Goal: Find specific page/section: Find specific page/section

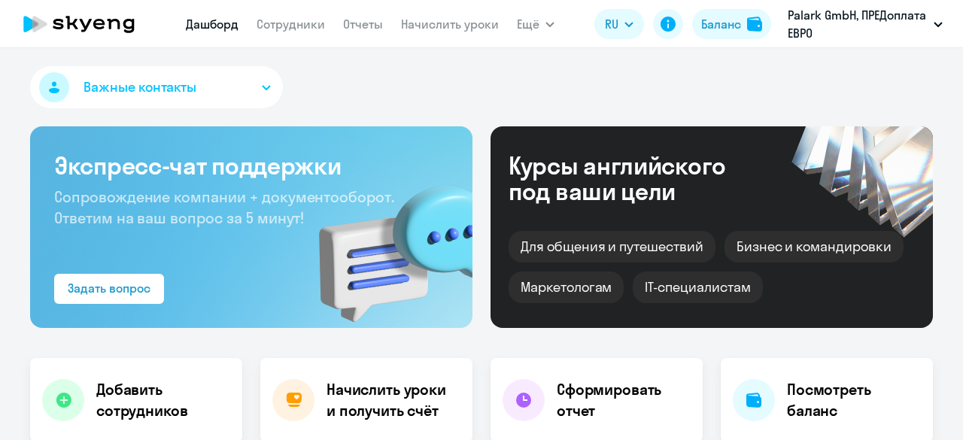
select select "30"
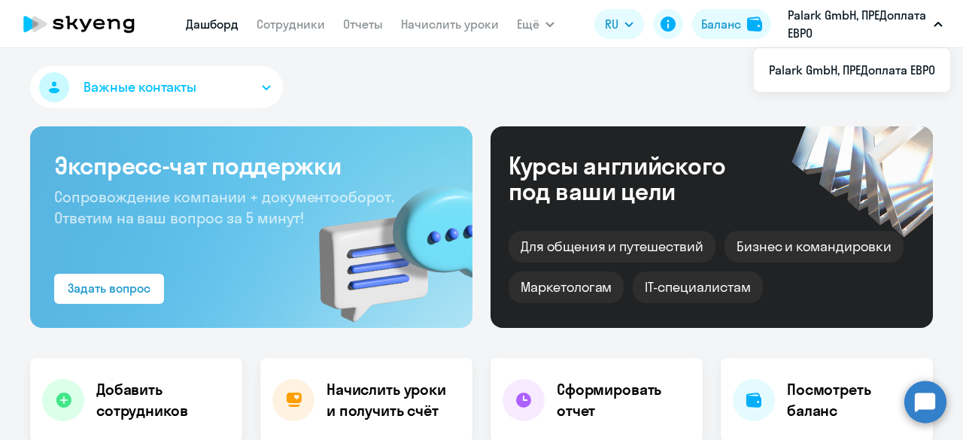
click at [933, 18] on button "Palark GmbH, ПРЕДоплата ЕВРО" at bounding box center [865, 24] width 170 height 36
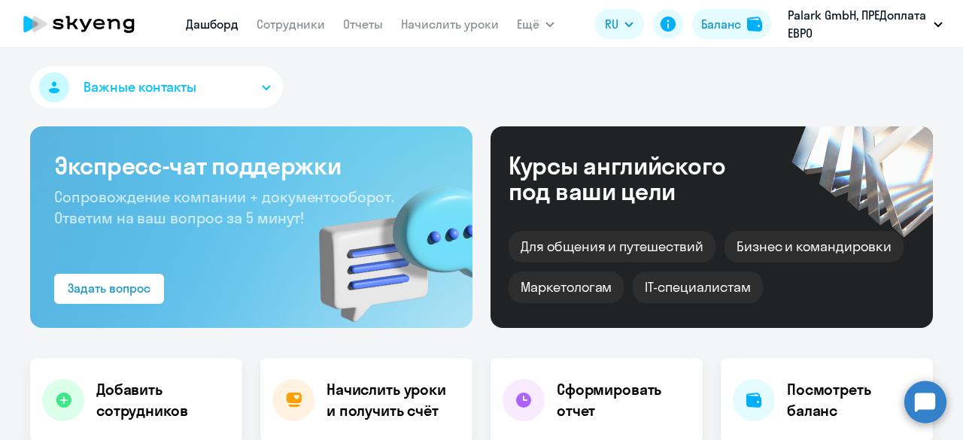
click at [903, 20] on p "Palark GmbH, ПРЕДоплата ЕВРО" at bounding box center [858, 24] width 140 height 36
click at [673, 73] on div "Важные контакты" at bounding box center [481, 90] width 903 height 48
